Goal: Task Accomplishment & Management: Complete application form

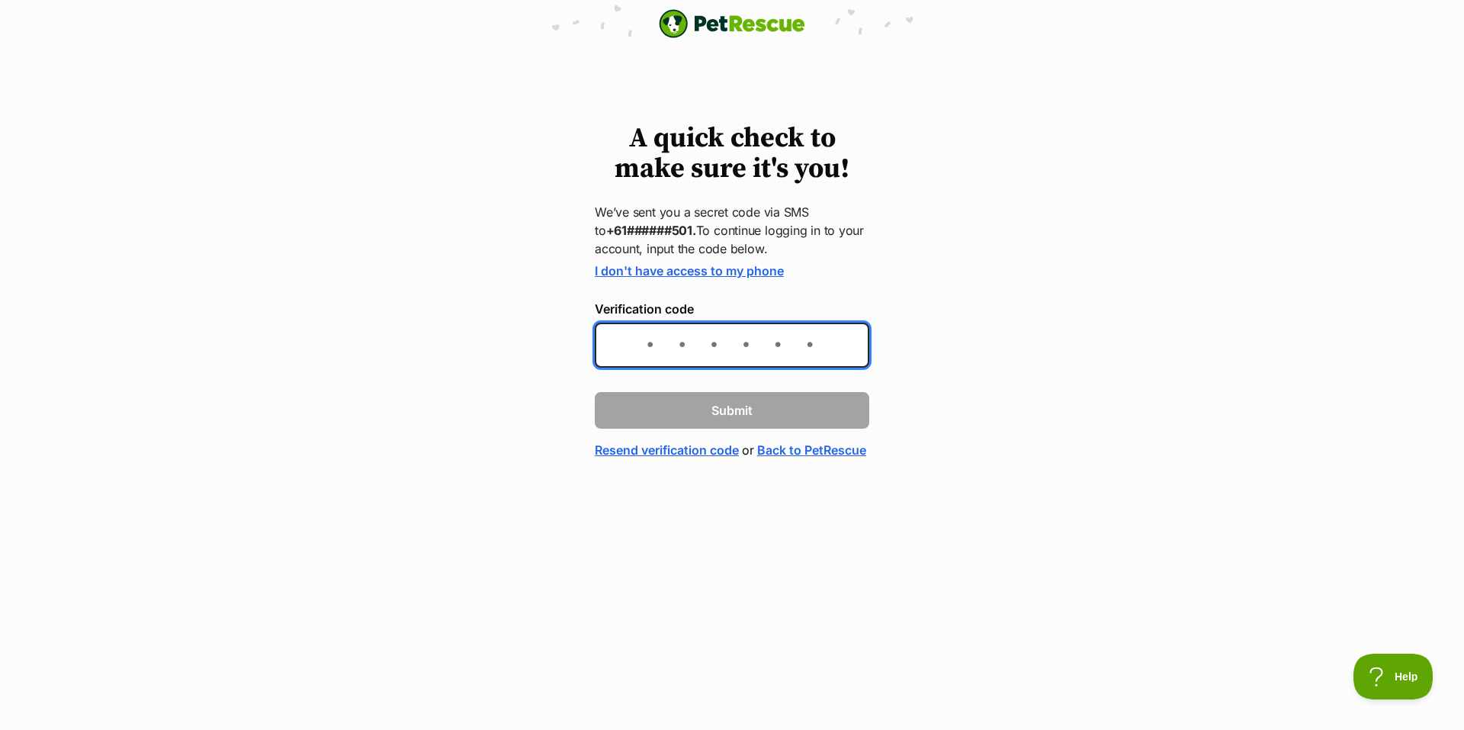
click at [795, 361] on input "Verification code" at bounding box center [732, 345] width 275 height 45
type input "5"
type input "628540"
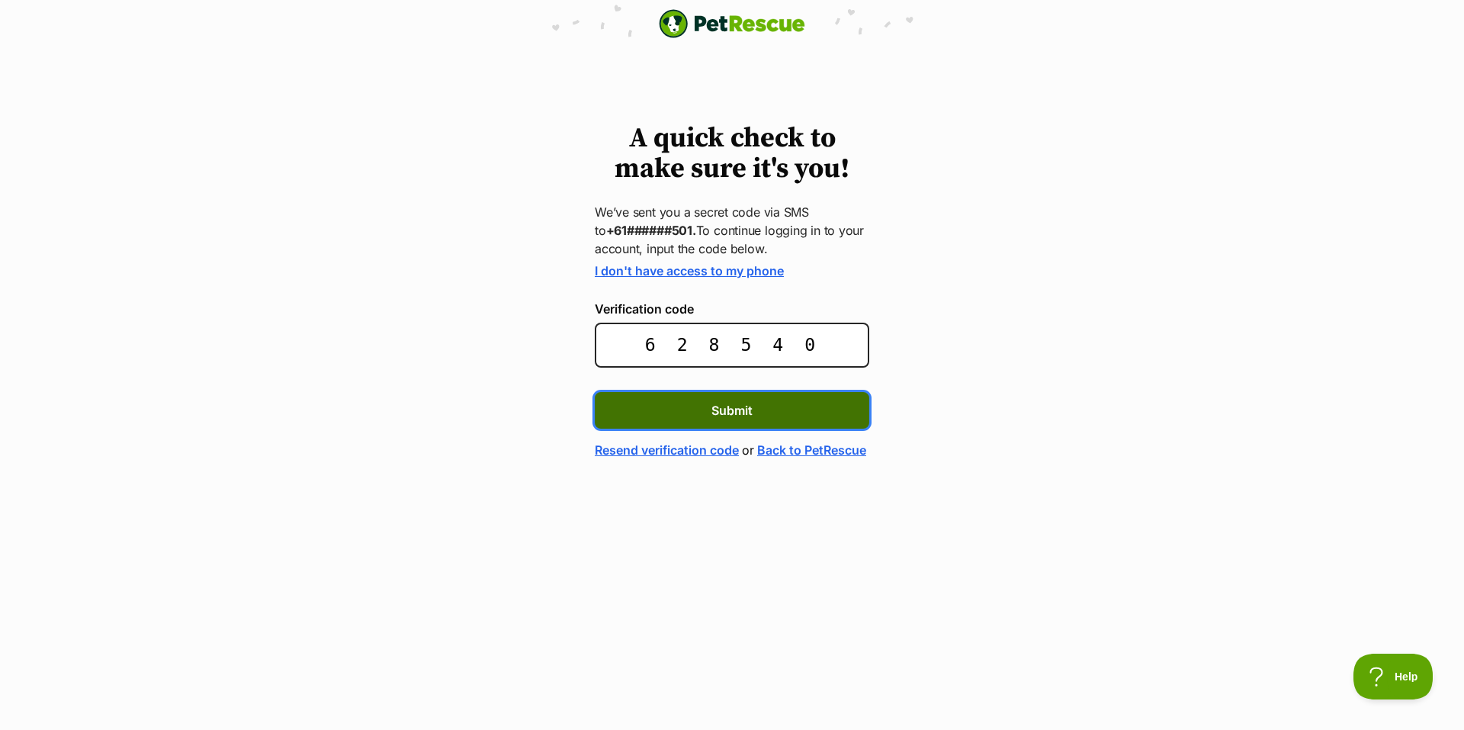
click at [776, 405] on button "Submit" at bounding box center [732, 410] width 275 height 37
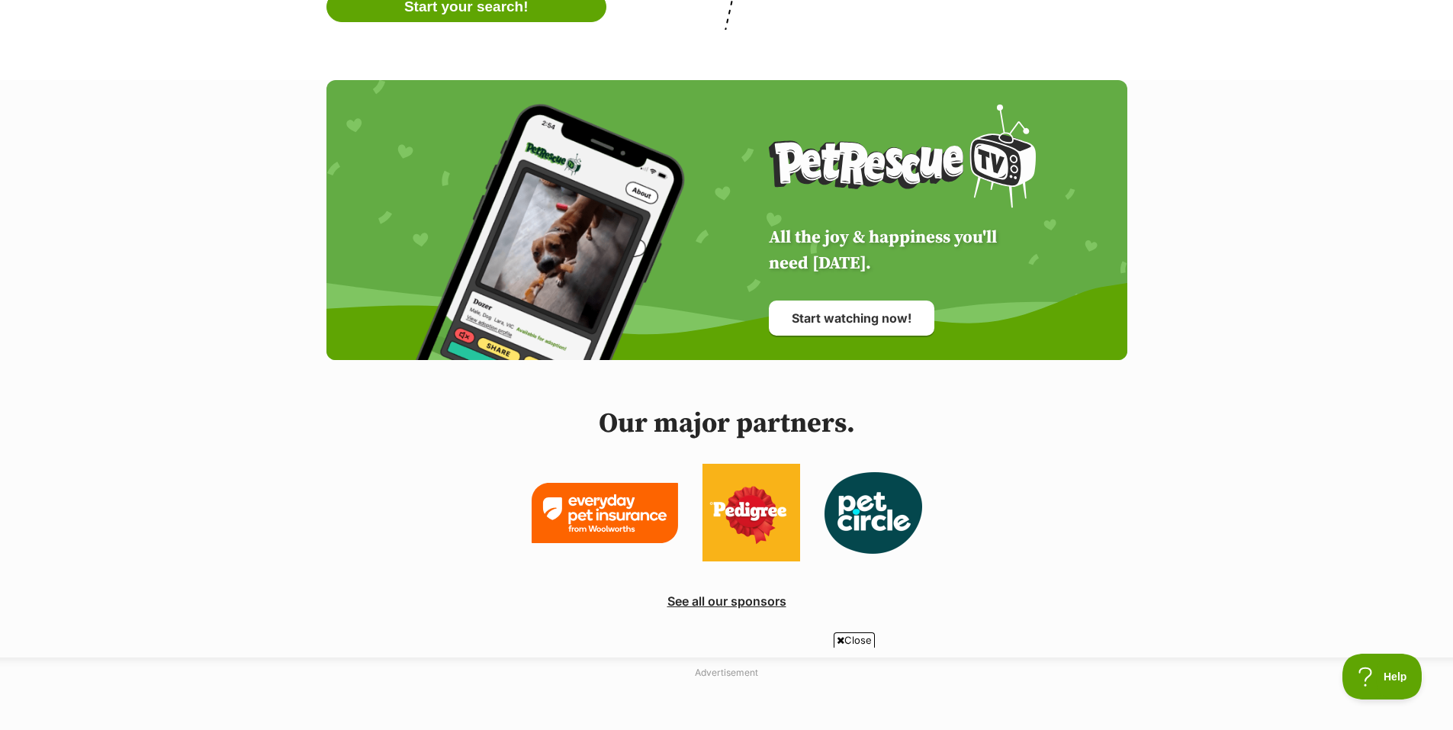
scroll to position [3737, 0]
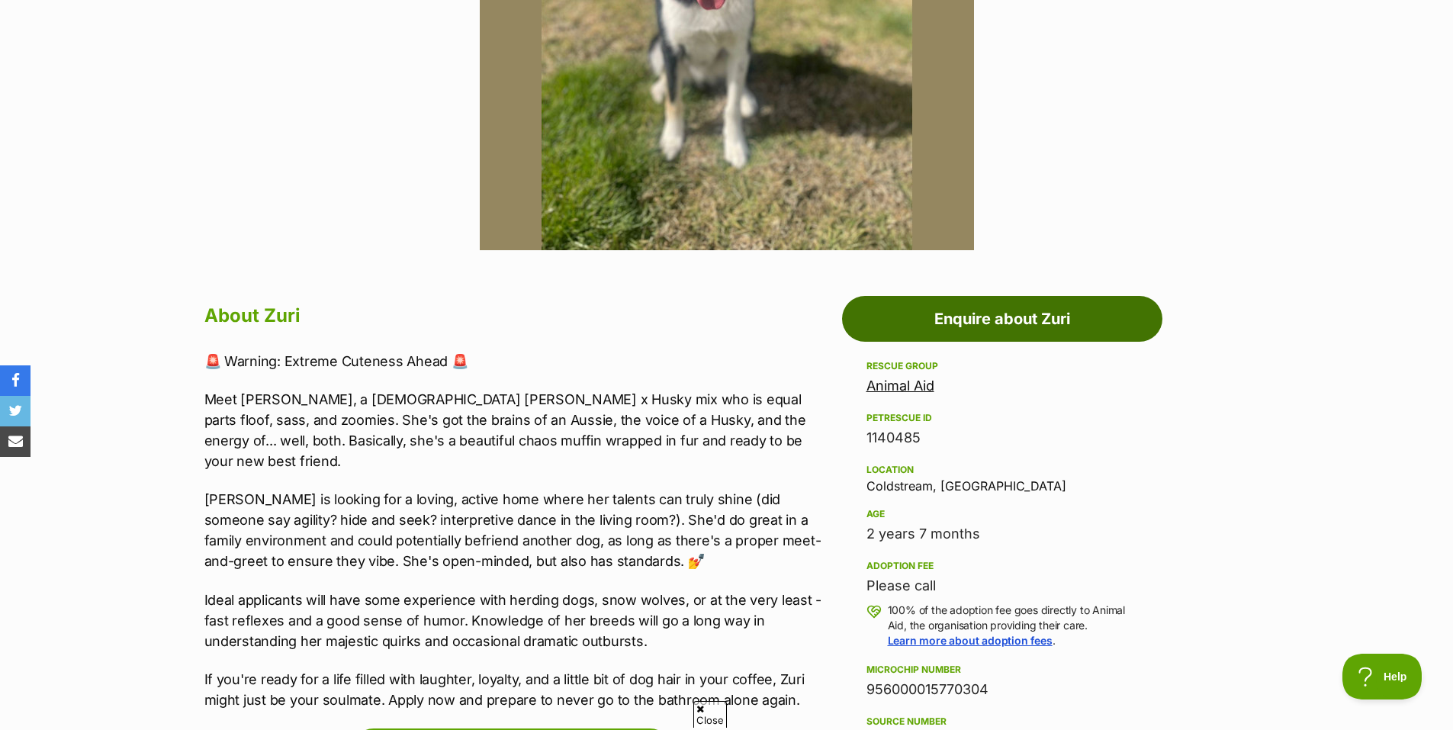
click at [1031, 339] on link "Enquire about Zuri" at bounding box center [1002, 319] width 320 height 46
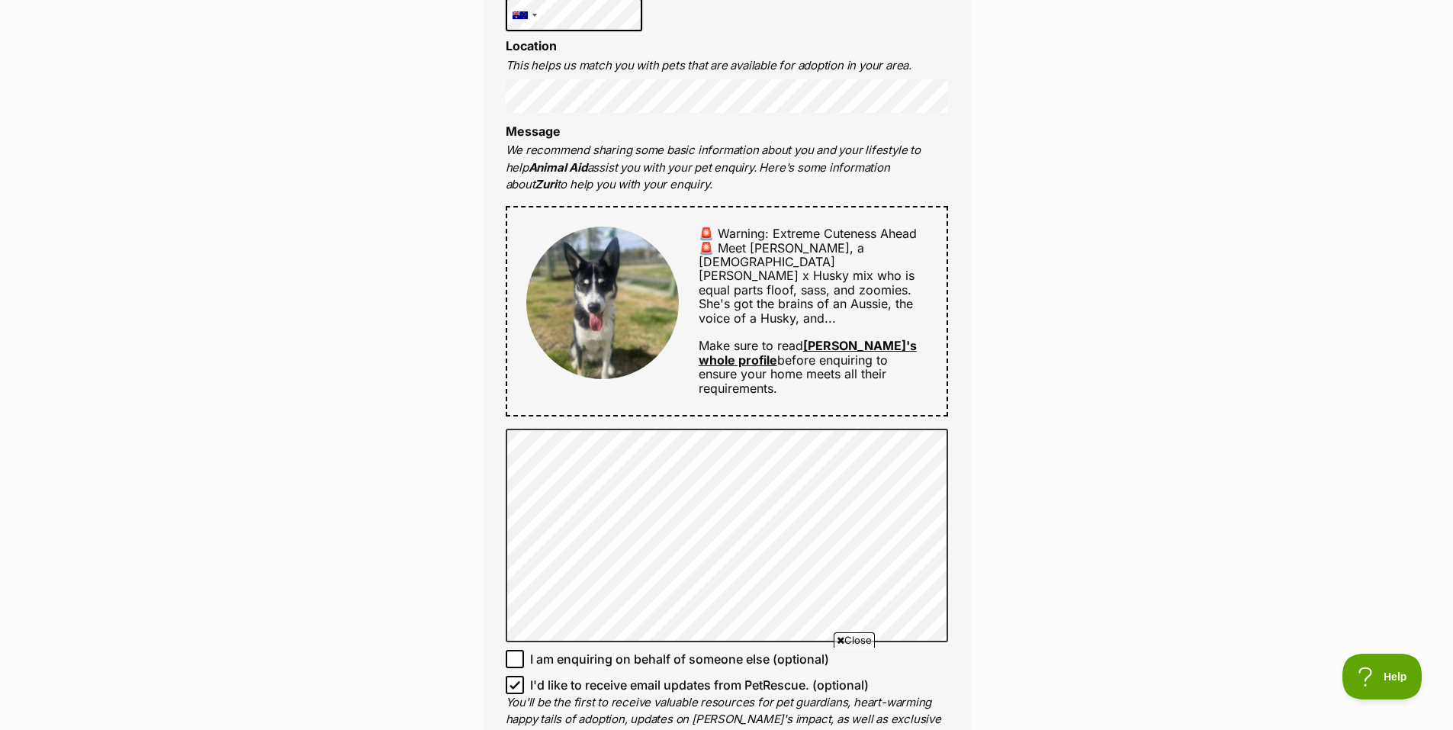
scroll to position [686, 0]
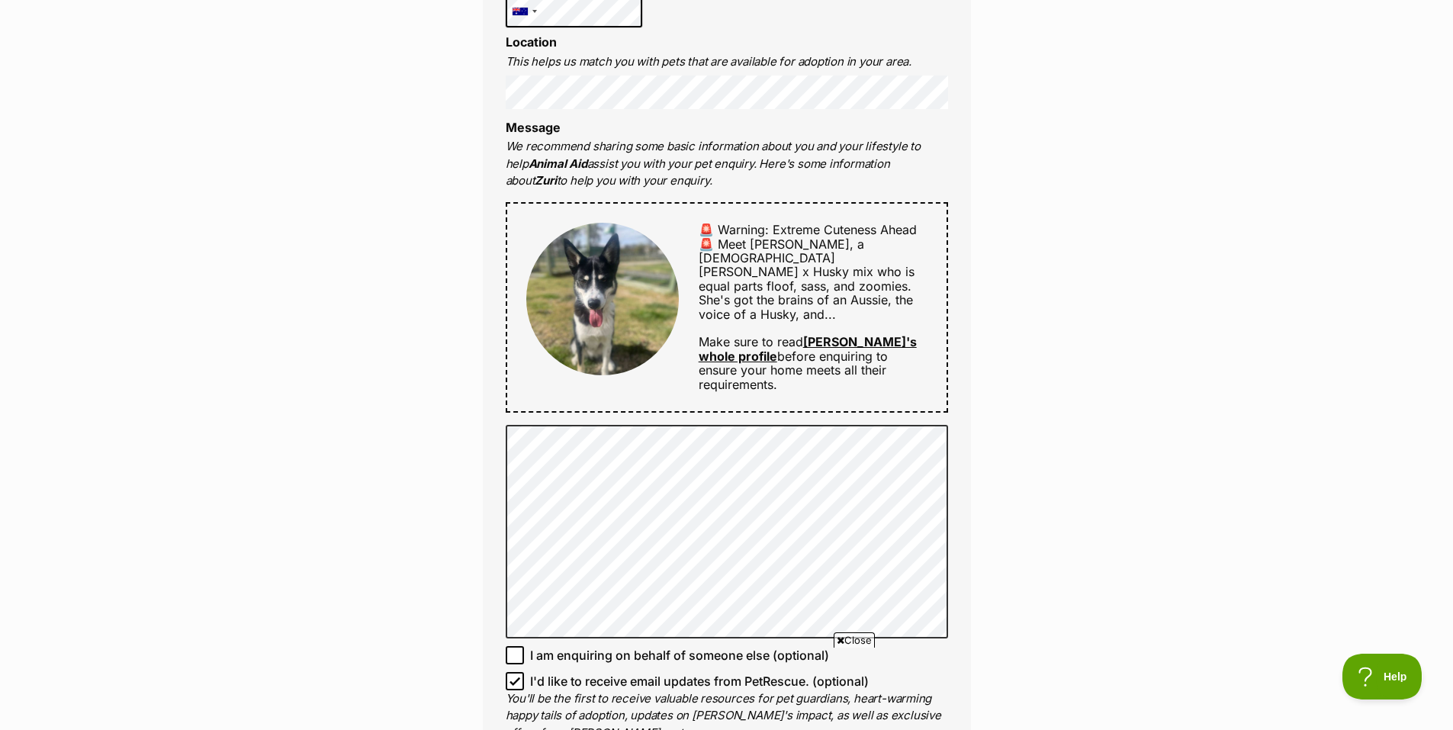
drag, startPoint x: 854, startPoint y: 394, endPoint x: 859, endPoint y: 404, distance: 10.9
click at [854, 394] on div "🚨 Warning: Extreme Cuteness Ahead 🚨 Meet Zuri, a 2-year-old Aussie Shepherd x H…" at bounding box center [727, 307] width 442 height 210
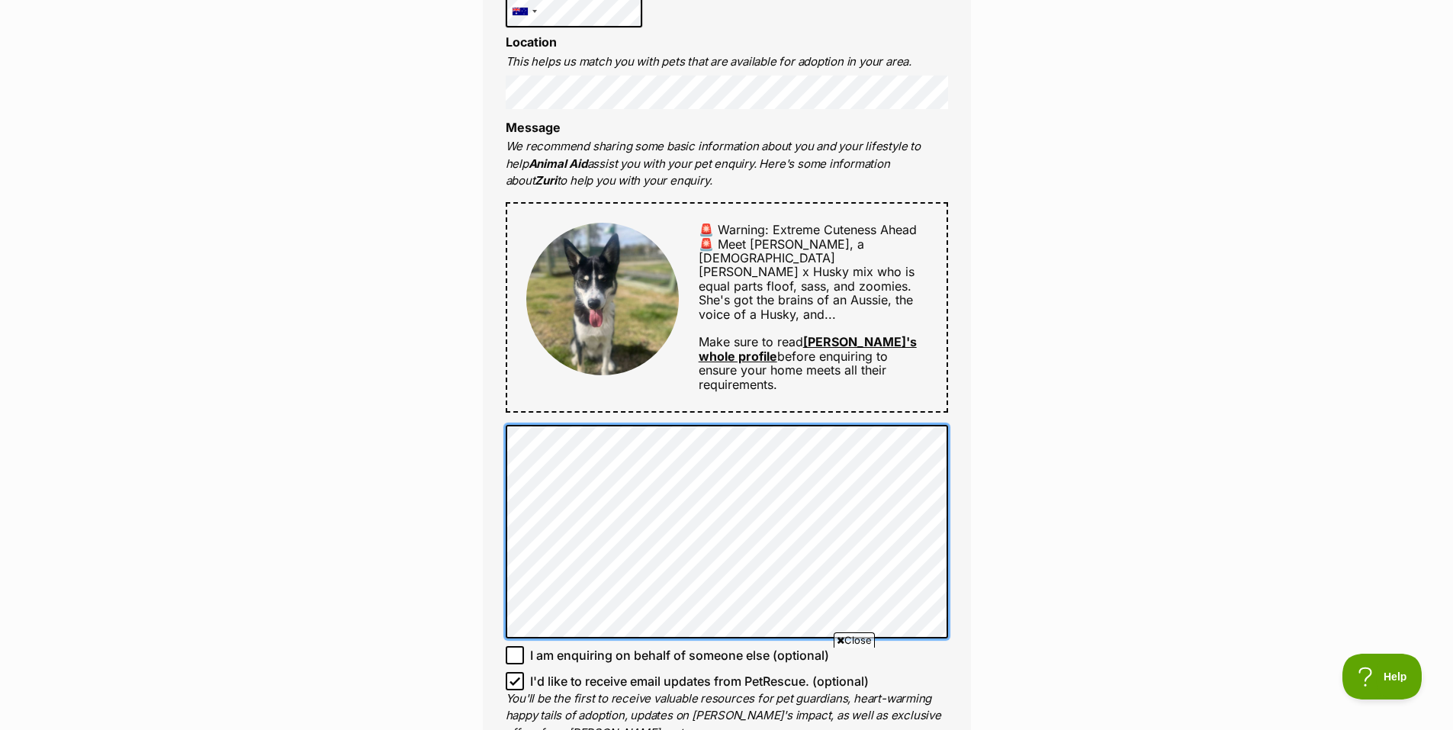
click at [496, 420] on div "Full name Ash Jeffery Glyde Email We require this to be able to send you commun…" at bounding box center [727, 289] width 488 height 987
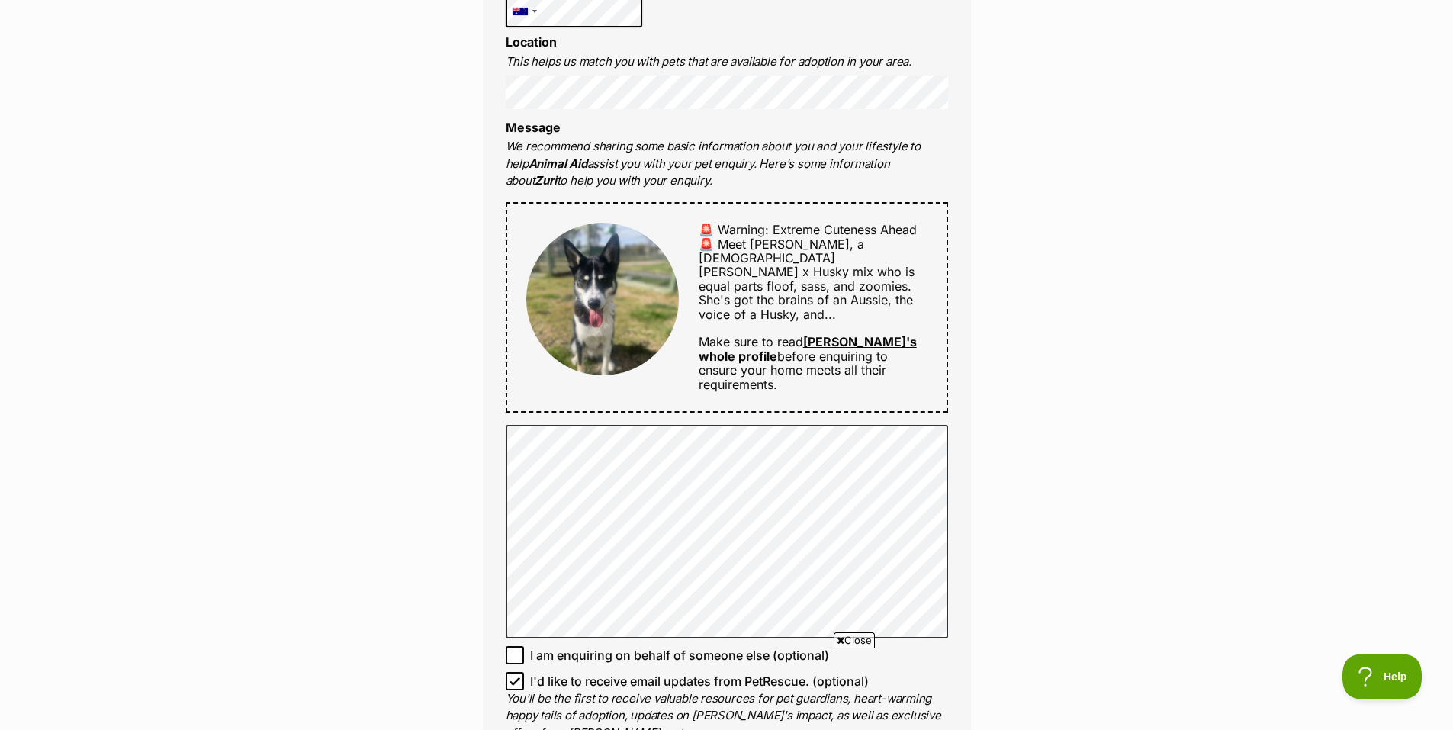
drag, startPoint x: 63, startPoint y: 515, endPoint x: 227, endPoint y: 483, distance: 167.1
click at [63, 515] on div "Enquire about Zuri 03 9739 0300 Send an enquiry via the form below or phone us …" at bounding box center [726, 344] width 1453 height 1785
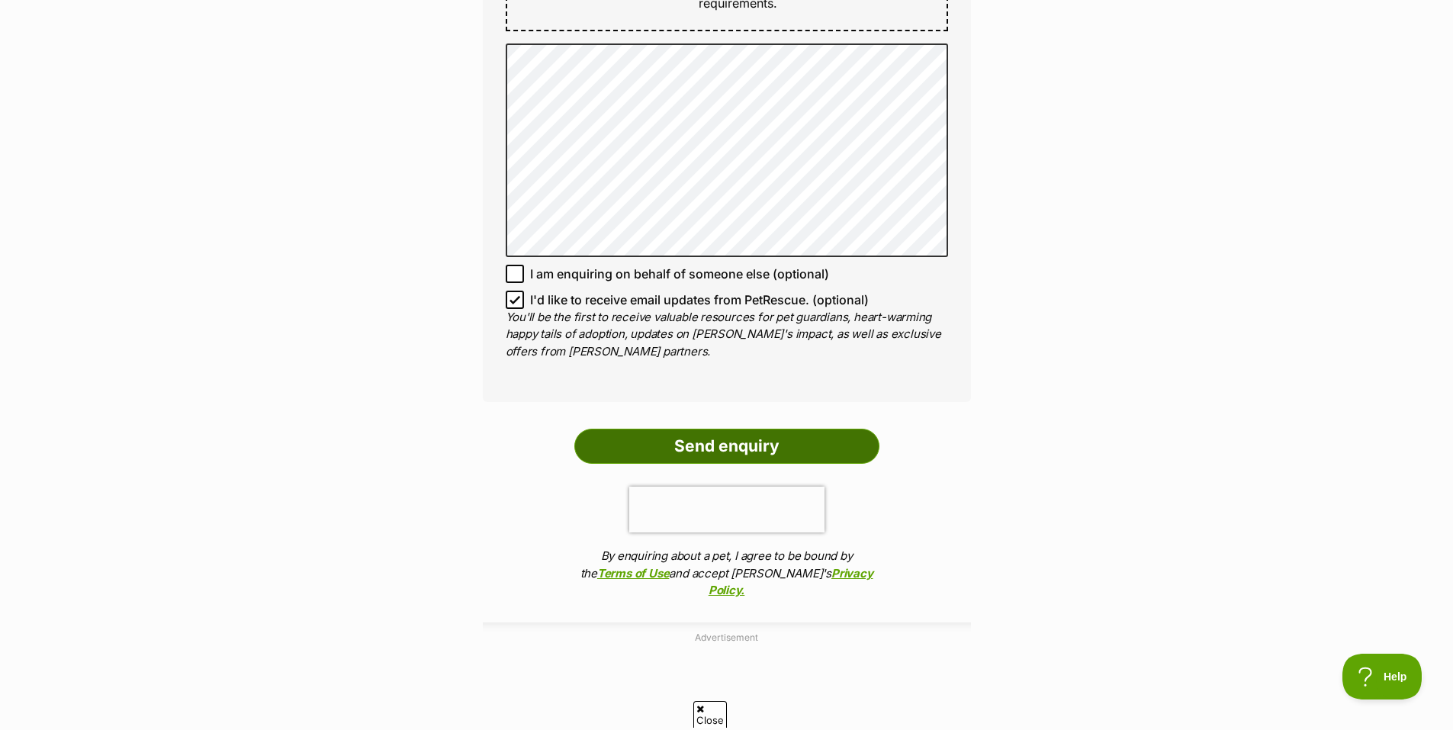
click at [770, 429] on input "Send enquiry" at bounding box center [726, 446] width 305 height 35
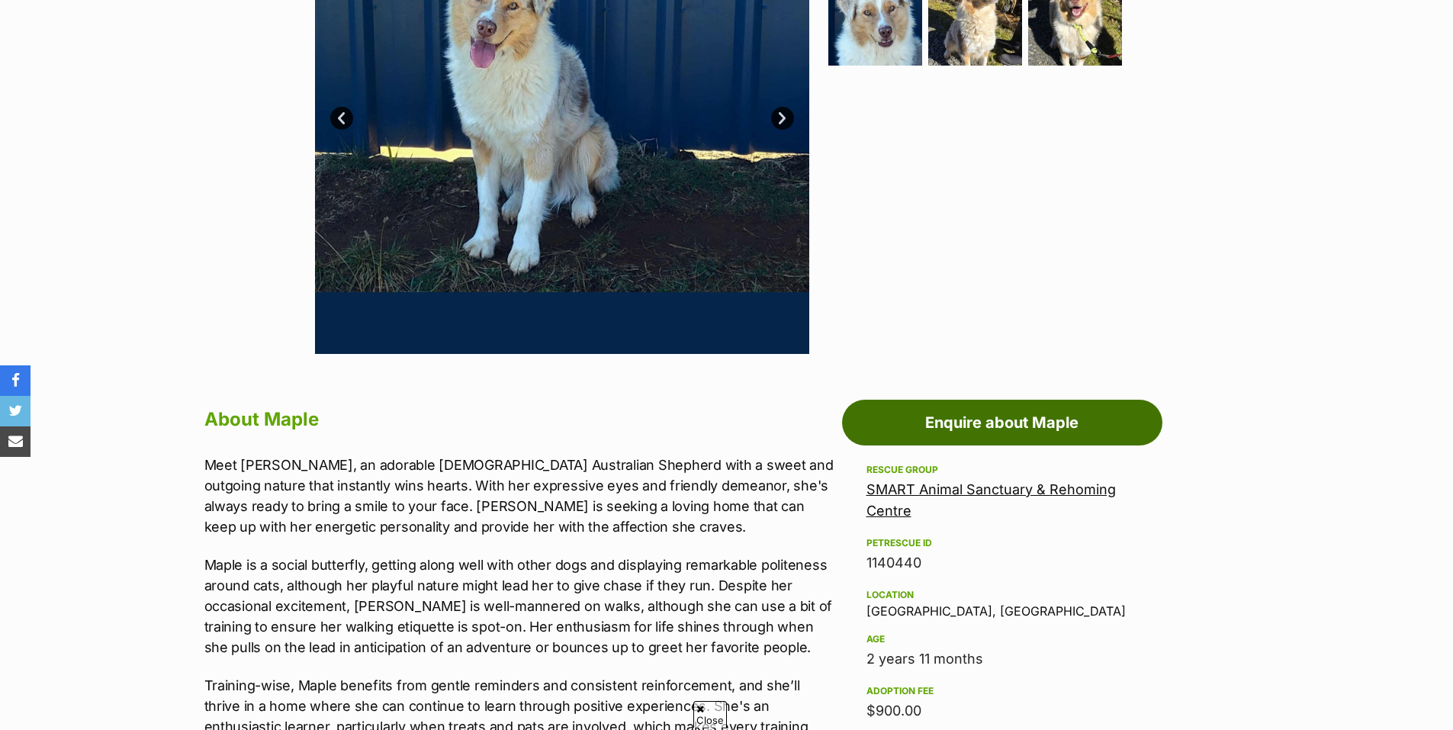
click at [1055, 413] on link "Enquire about Maple" at bounding box center [1002, 423] width 320 height 46
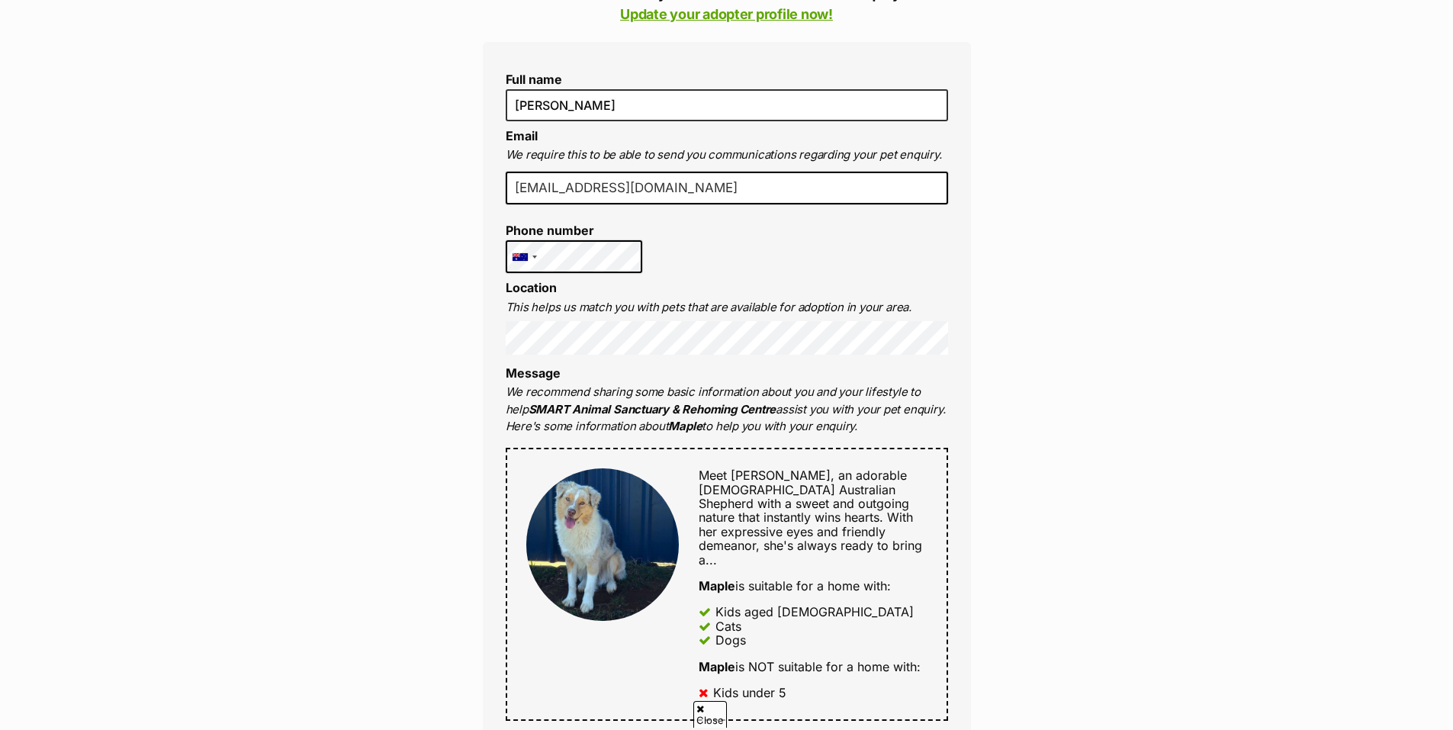
click at [682, 185] on input "ashglyde@gmail.com" at bounding box center [727, 189] width 442 height 34
click at [1390, 362] on div "Enquire about Maple Want to increase your chances of a successful enquiry? Upda…" at bounding box center [726, 590] width 1453 height 1666
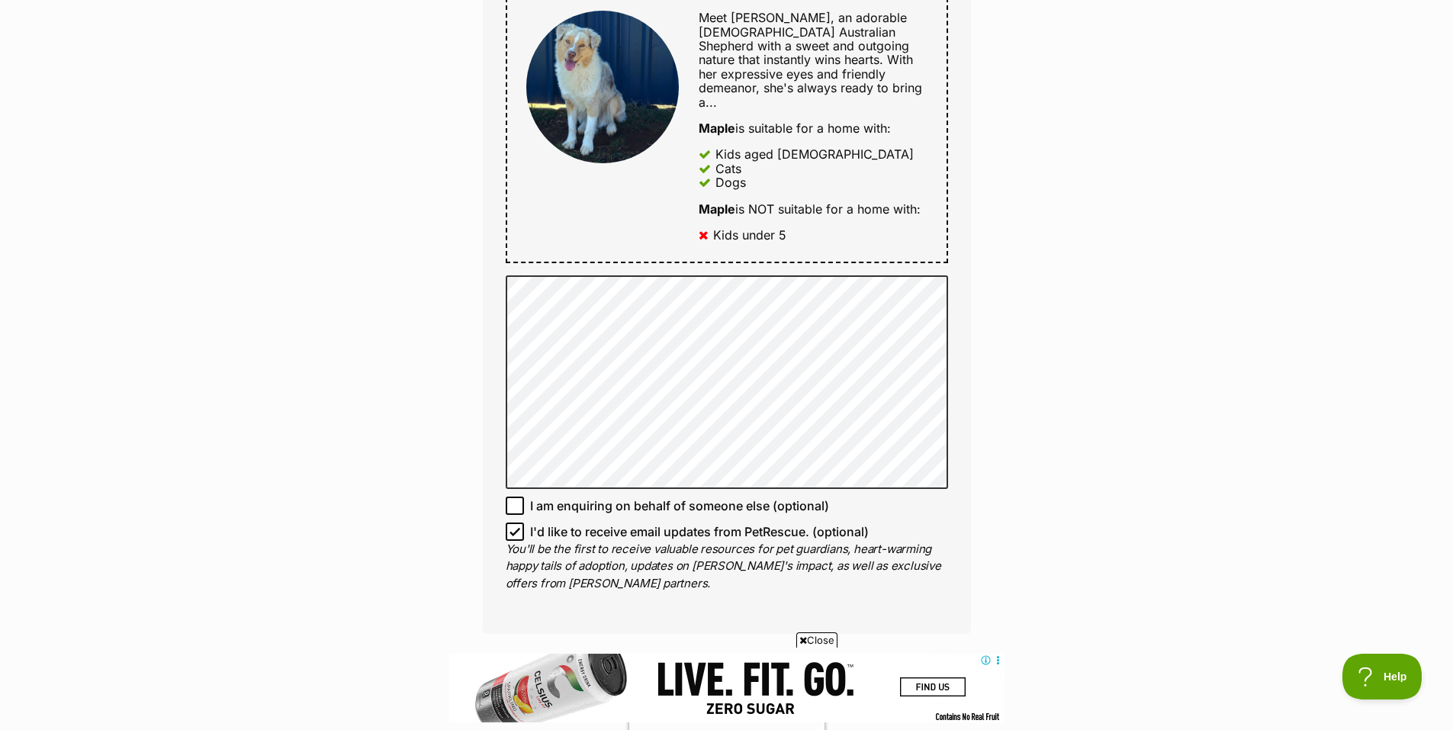
click at [1183, 670] on div "Enquire about Maple Want to increase your chances of a successful enquiry? Upda…" at bounding box center [726, 194] width 1453 height 1788
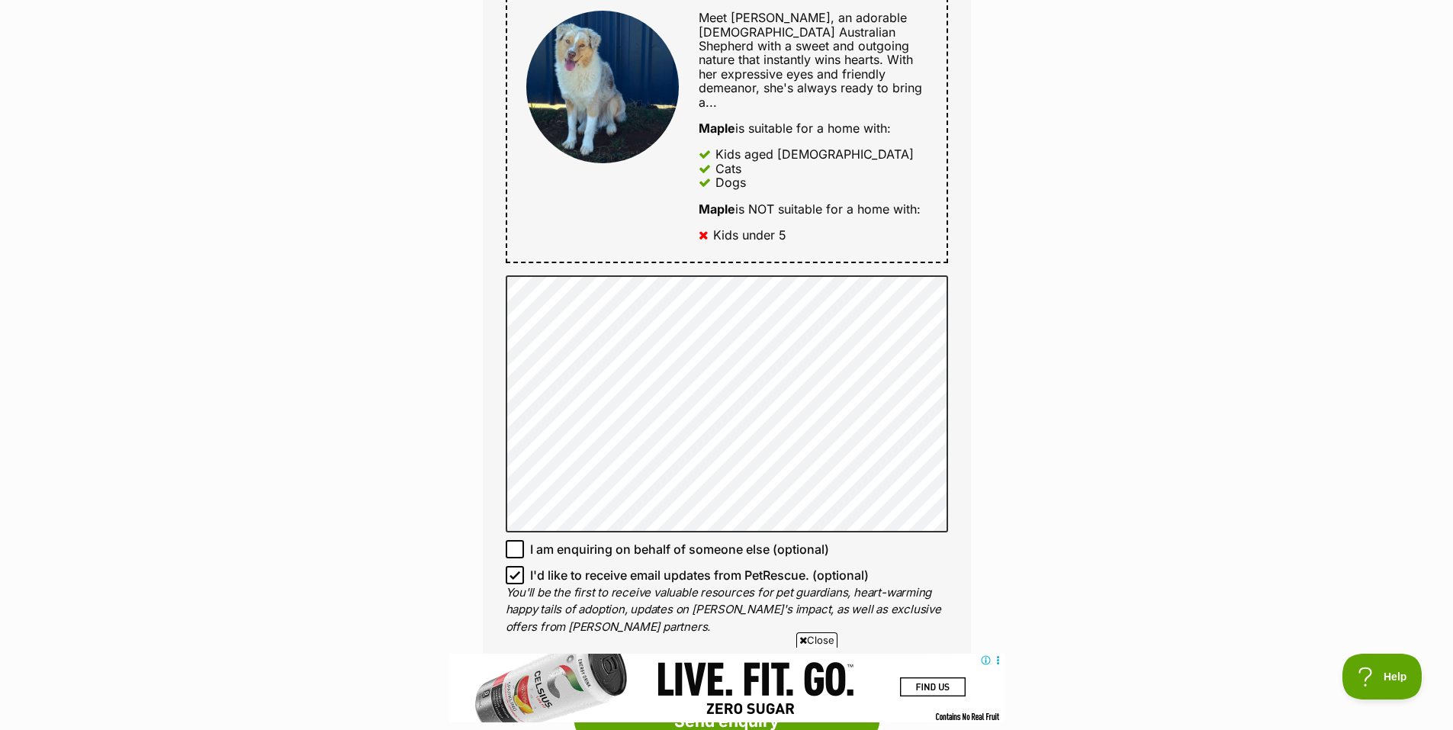
click at [1104, 275] on div "Enquire about Maple Want to increase your chances of a successful enquiry? Upda…" at bounding box center [726, 216] width 1453 height 1832
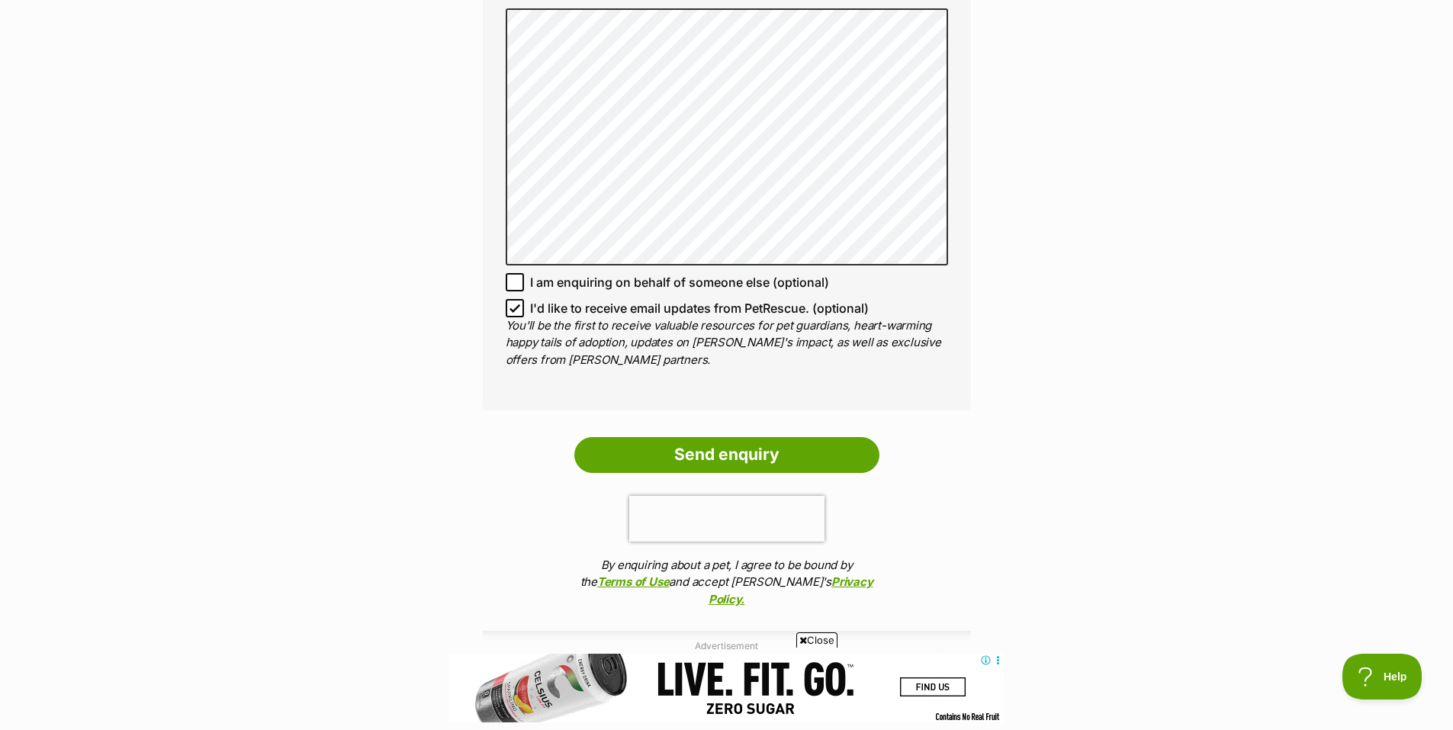
scroll to position [1144, 0]
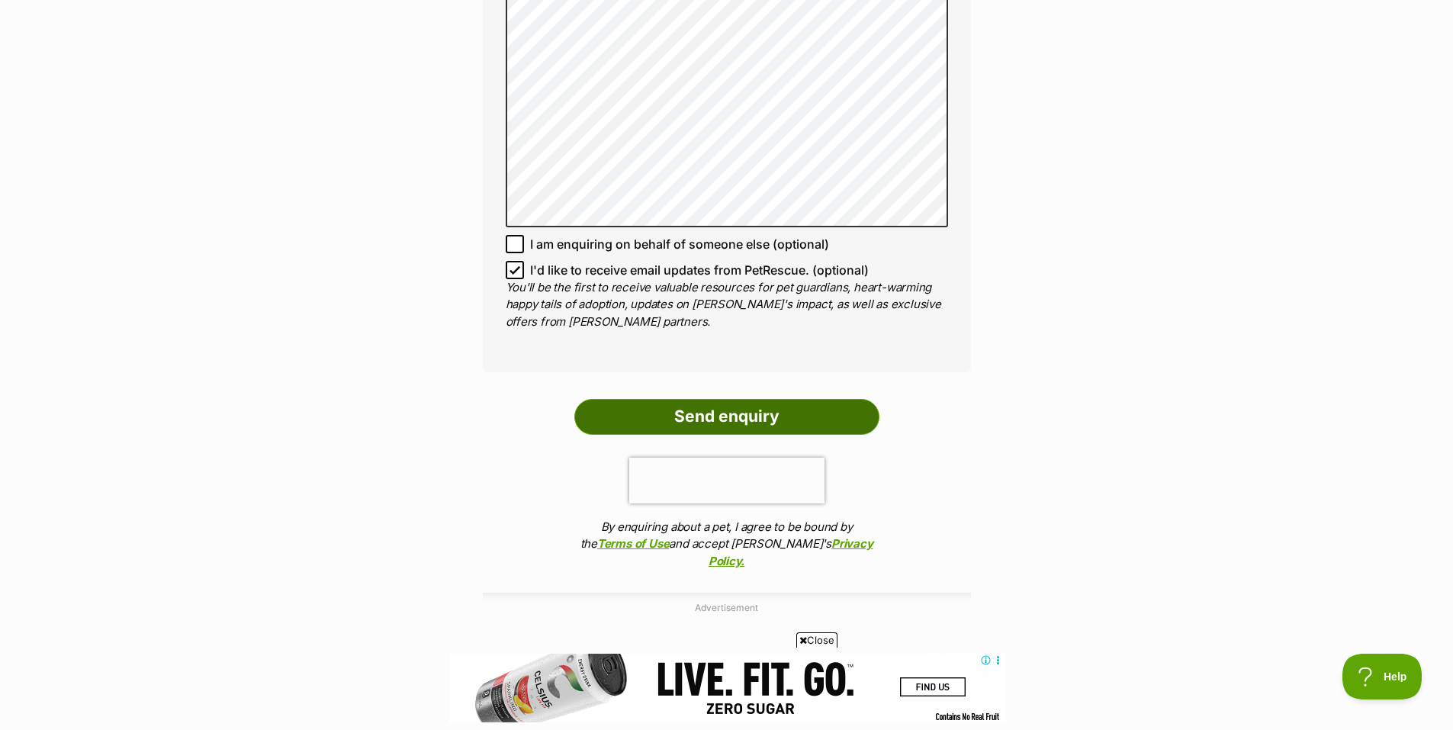
click at [741, 404] on input "Send enquiry" at bounding box center [726, 416] width 305 height 35
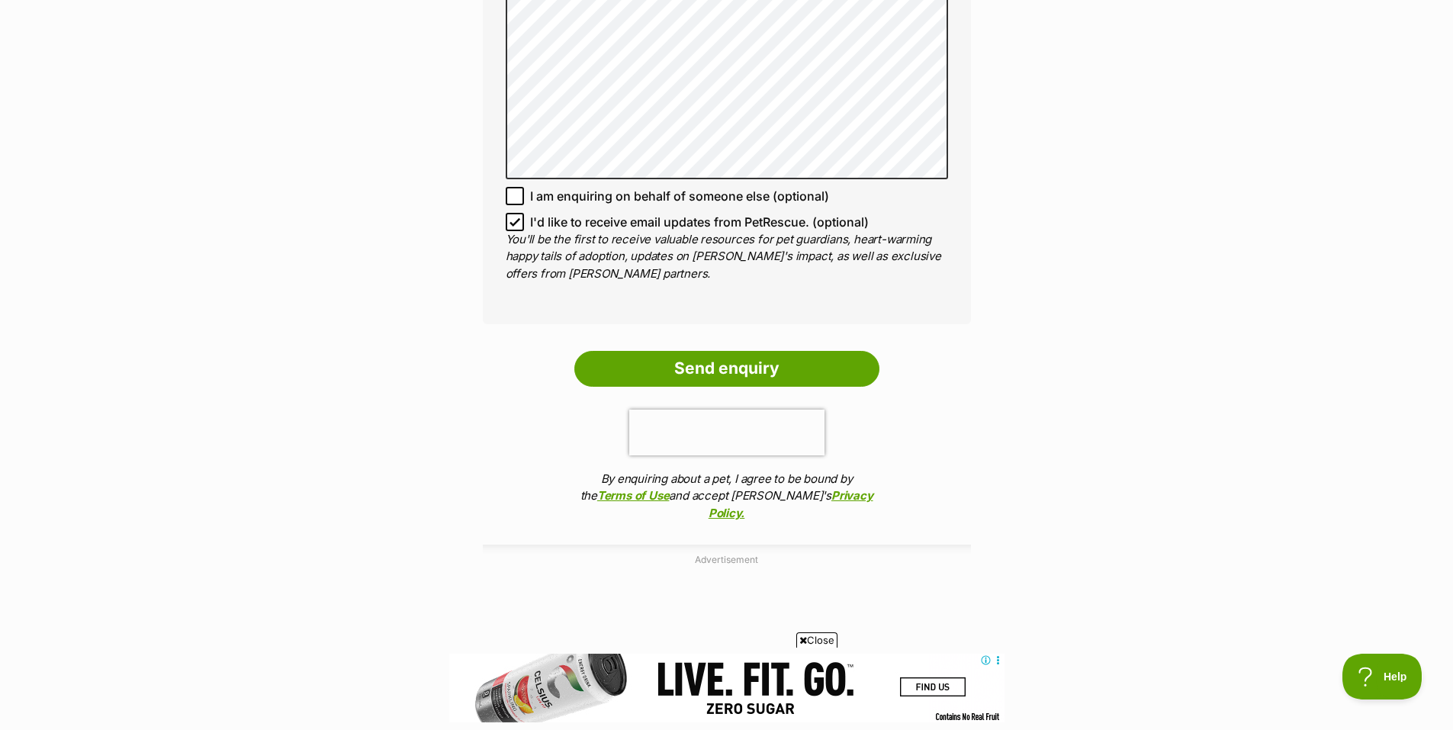
scroll to position [1296, 0]
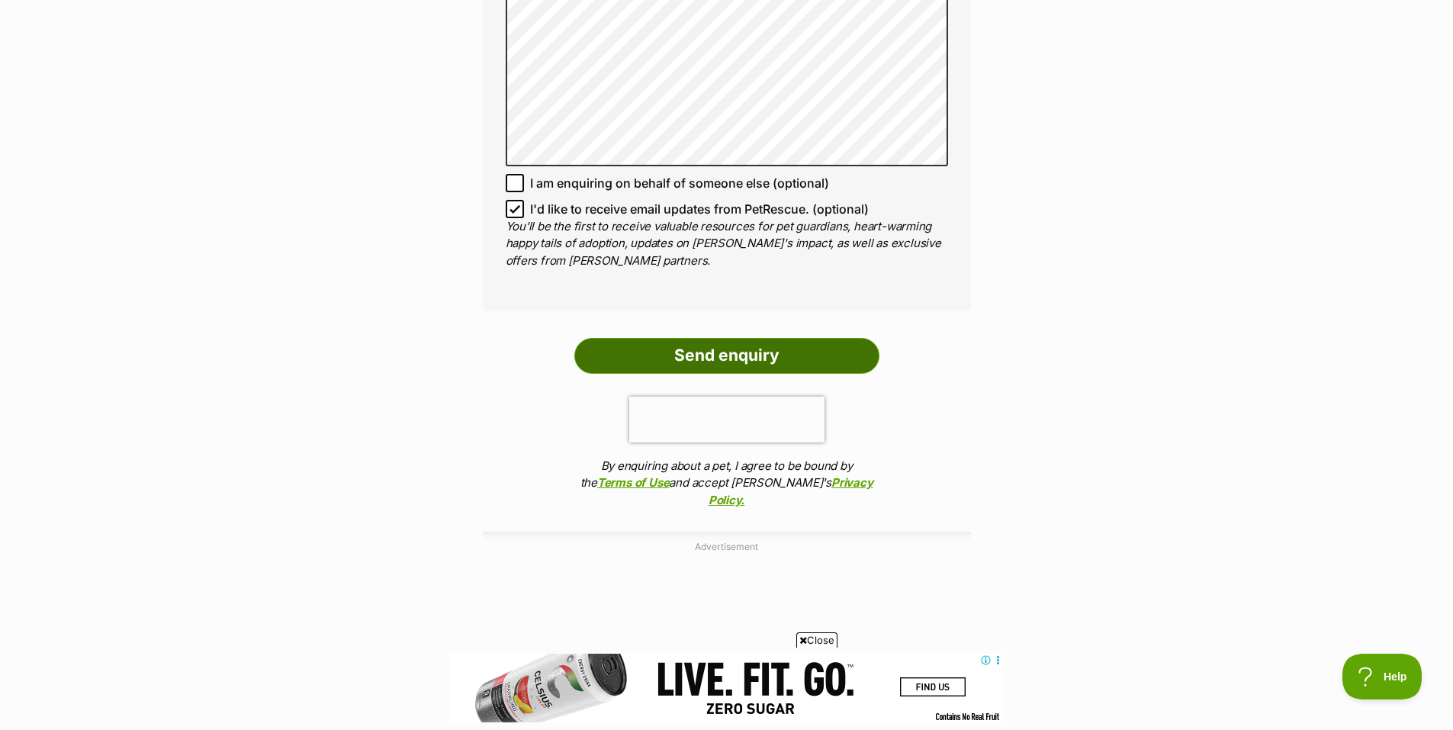
click at [699, 338] on input "Send enquiry" at bounding box center [726, 355] width 305 height 35
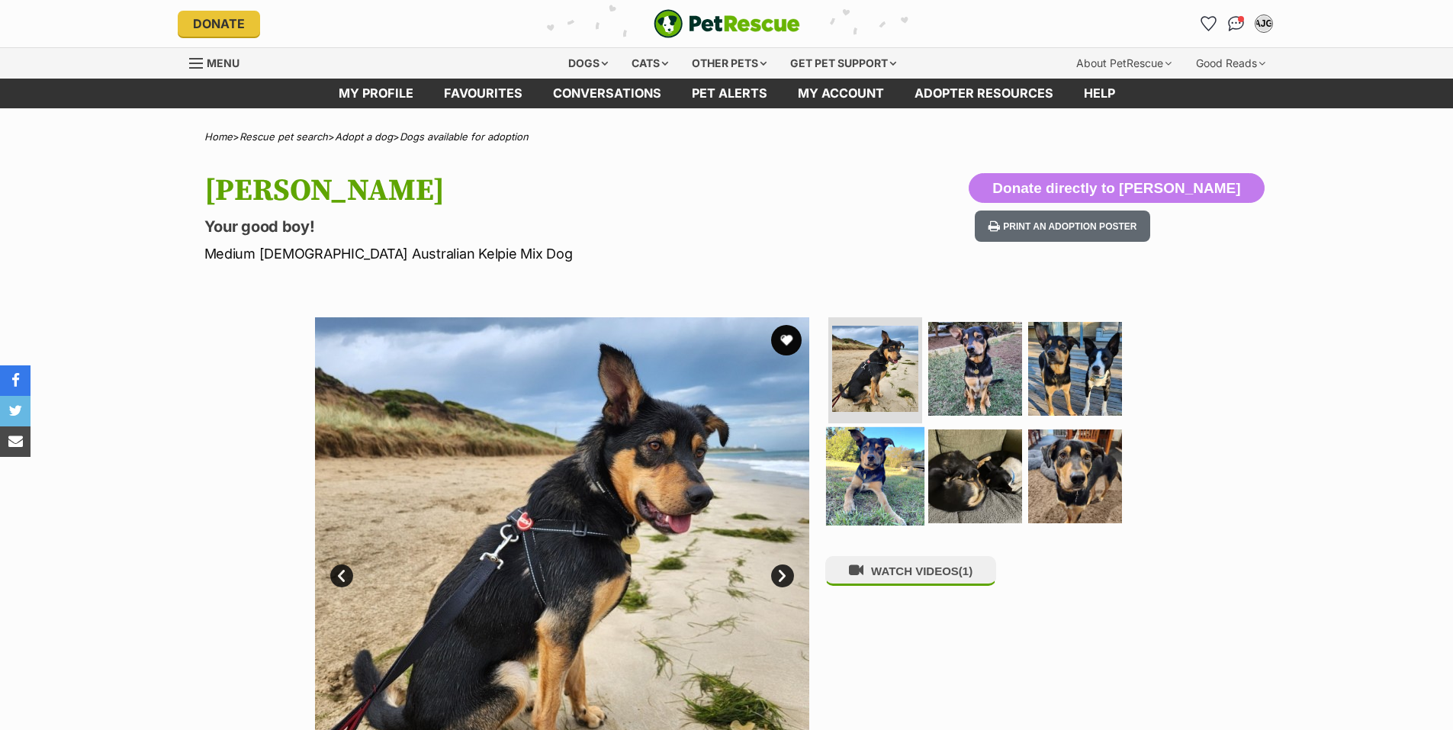
click at [859, 444] on img at bounding box center [875, 476] width 98 height 98
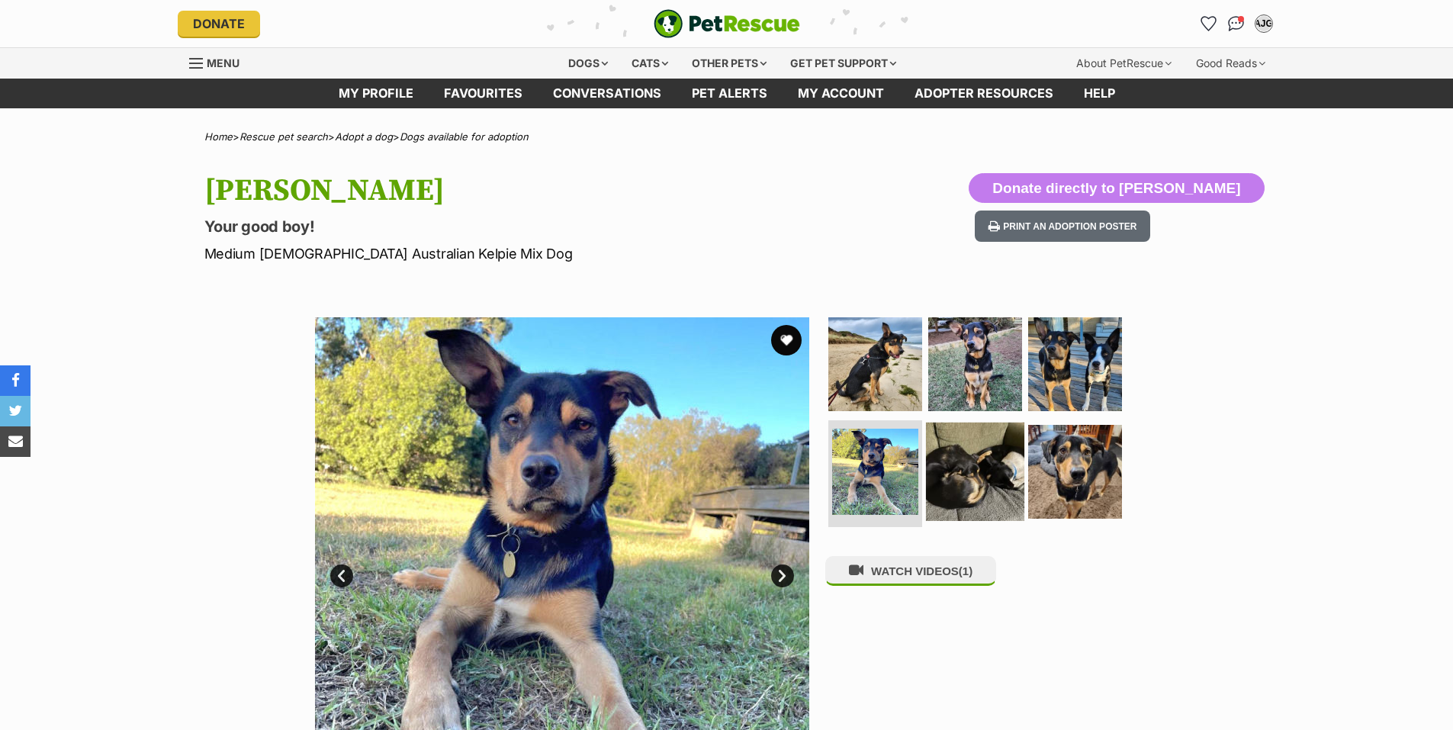
click at [949, 456] on img at bounding box center [975, 471] width 98 height 98
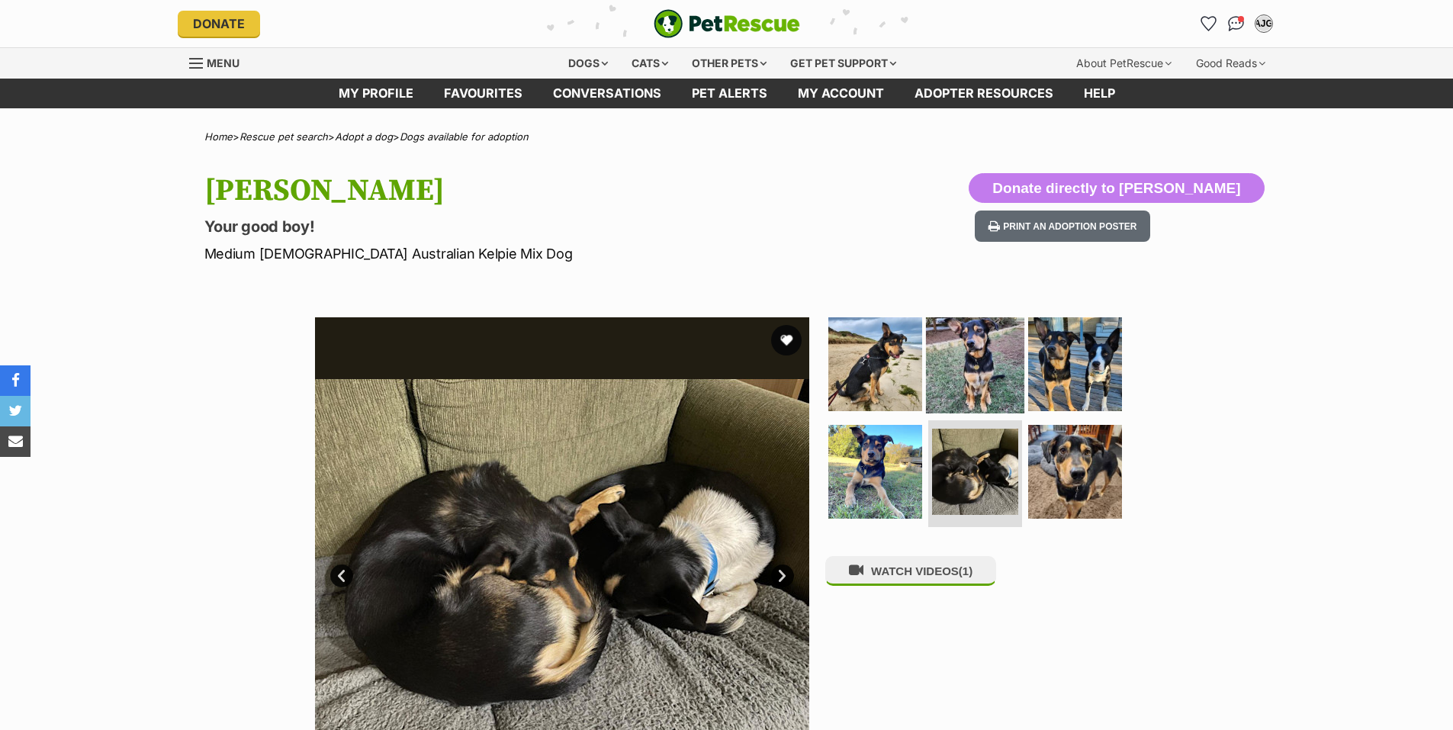
click at [960, 374] on img at bounding box center [975, 363] width 98 height 98
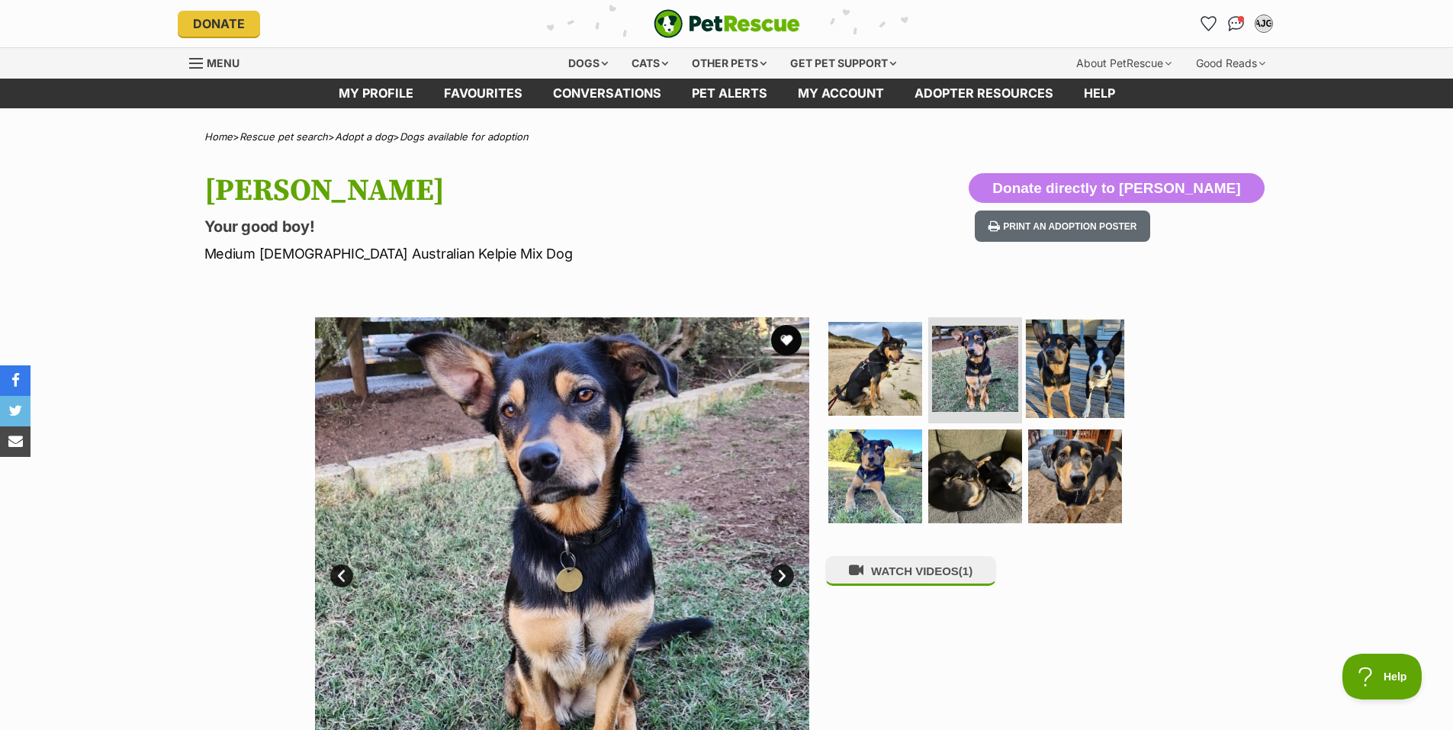
click at [1069, 382] on img at bounding box center [1075, 368] width 98 height 98
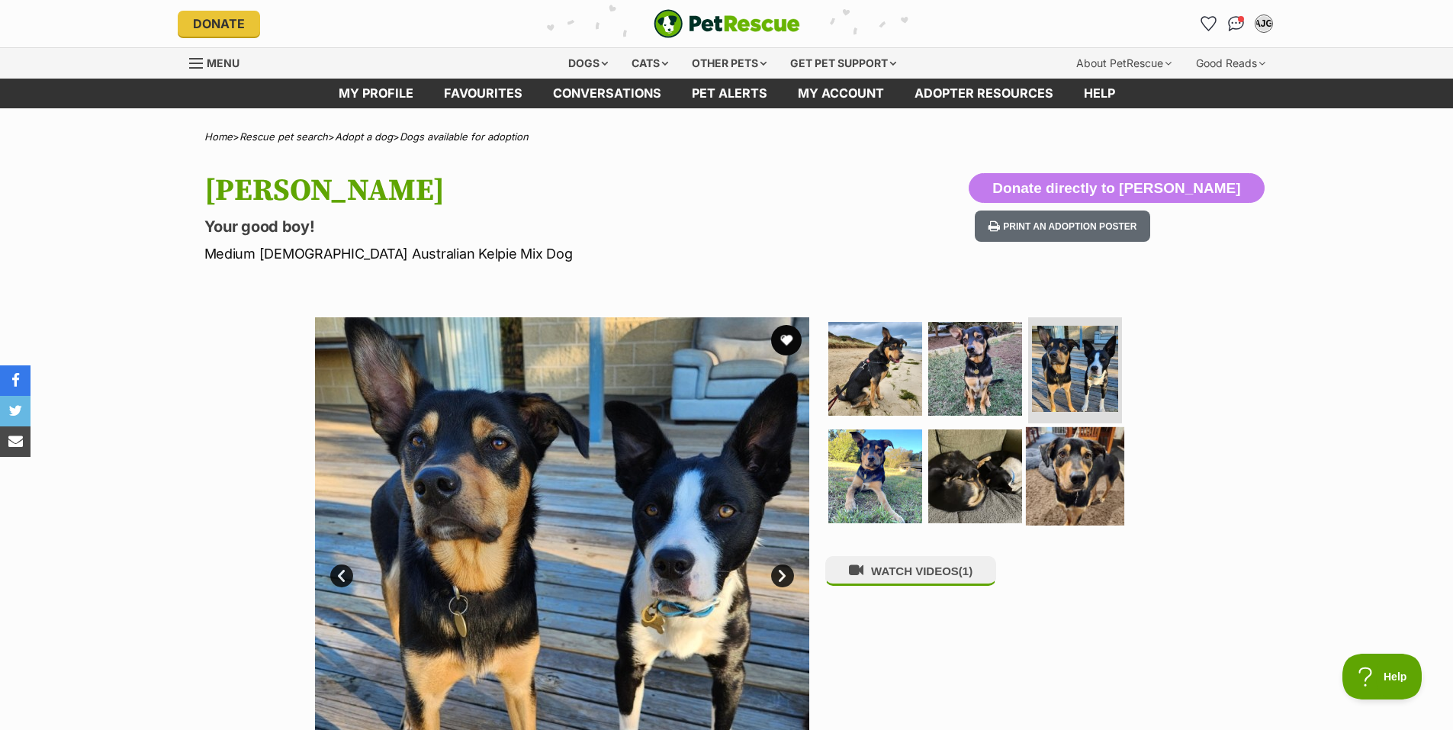
click at [1065, 471] on img at bounding box center [1075, 476] width 98 height 98
